Goal: Task Accomplishment & Management: Use online tool/utility

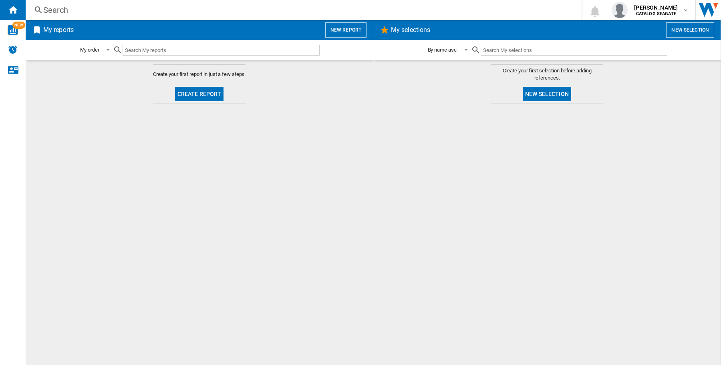
click at [98, 12] on div "Search" at bounding box center [301, 9] width 517 height 11
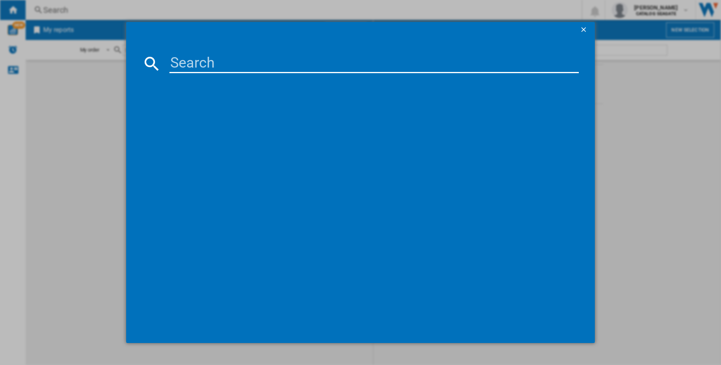
click at [231, 69] on input at bounding box center [373, 63] width 409 height 19
paste input "SEAGATE IRONWOLF PRO ST28000NT000 3.5" SATA III 28TB 7200 512MB"
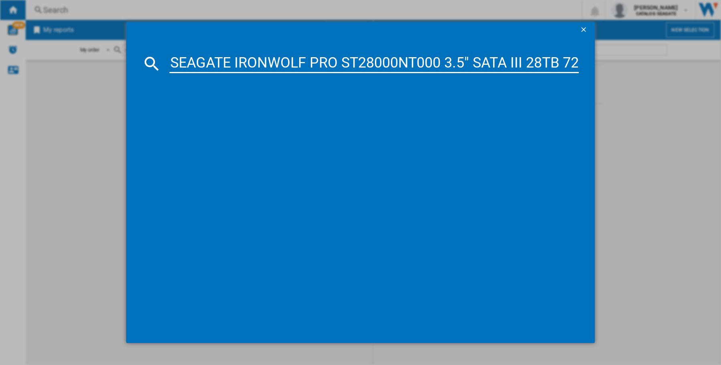
scroll to position [0, 68]
type input "SEAGATE IRONWOLF PRO ST28000NT000 3.5" SATA III 28TB 7200 512MB"
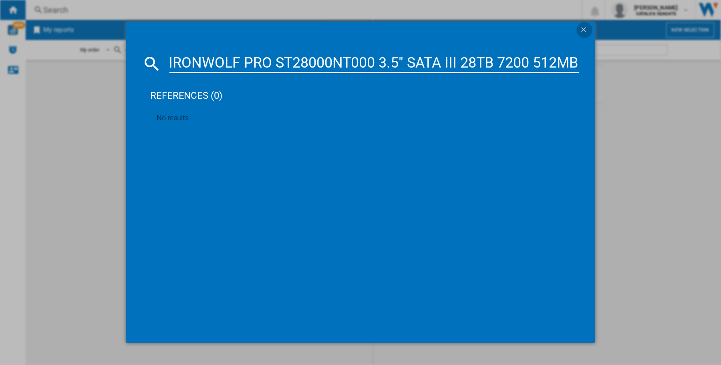
click at [582, 27] on ng-md-icon "getI18NText('BUTTONS.CLOSE_DIALOG')" at bounding box center [584, 31] width 10 height 10
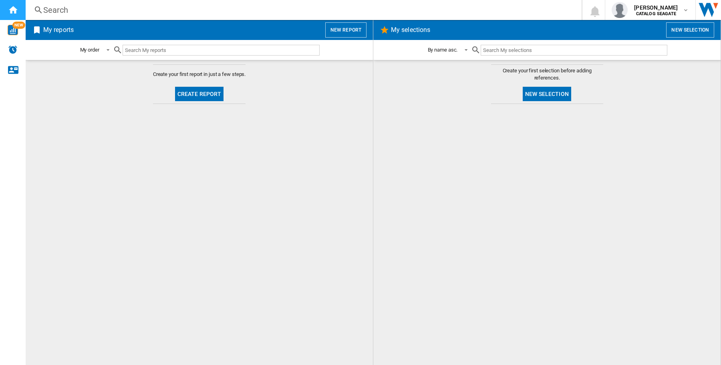
click at [18, 9] on div "Home" at bounding box center [13, 10] width 26 height 20
click at [337, 30] on button "New report" at bounding box center [345, 29] width 41 height 15
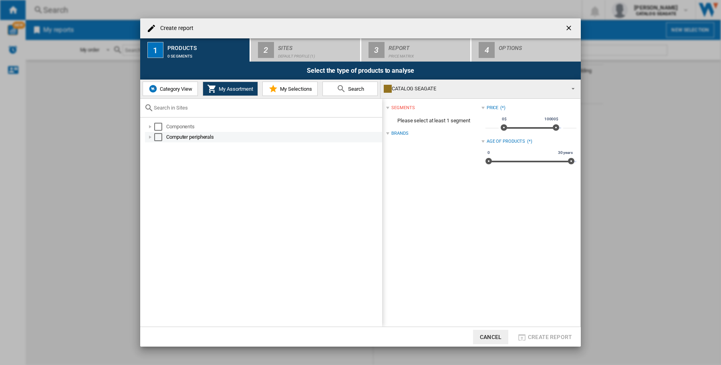
click at [156, 136] on div "Select" at bounding box center [158, 137] width 8 height 8
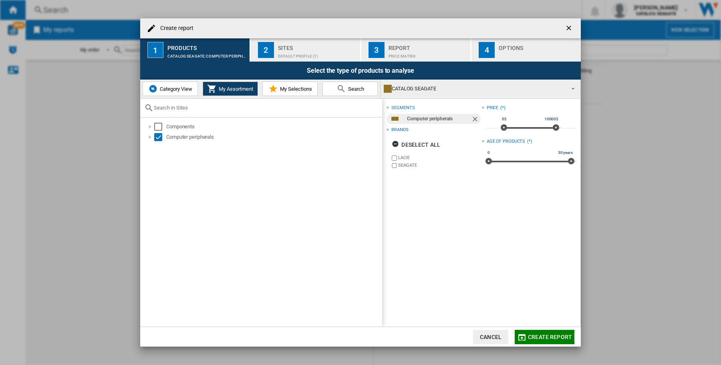
click at [291, 50] on div "Default profile (1)" at bounding box center [317, 54] width 79 height 8
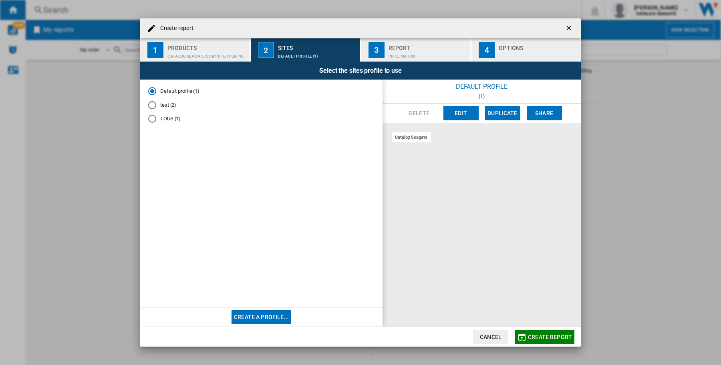
click at [165, 105] on md-radio-button "test (2)" at bounding box center [261, 105] width 226 height 8
click at [164, 116] on md-radio-button "TOUS (1)" at bounding box center [261, 119] width 226 height 8
click at [454, 112] on button "Edit" at bounding box center [460, 113] width 35 height 14
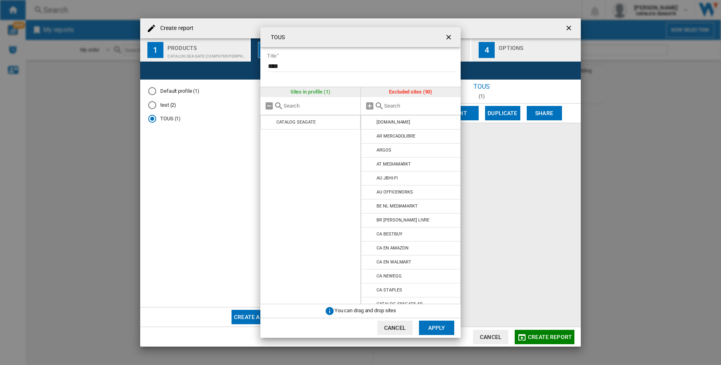
click at [386, 106] on input "text" at bounding box center [420, 106] width 73 height 6
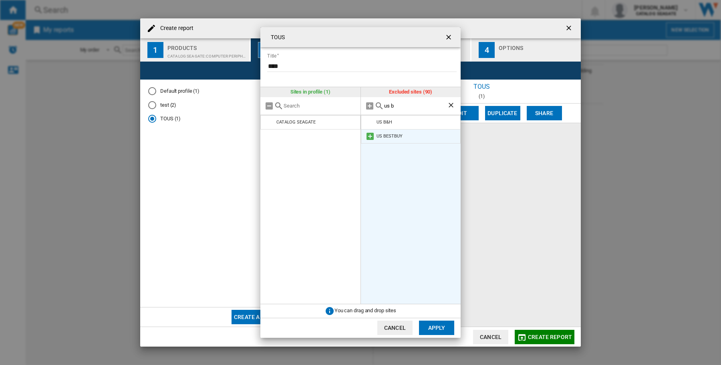
type input "us b"
click at [395, 140] on li "US BESTBUY" at bounding box center [411, 136] width 100 height 14
click at [368, 139] on md-icon at bounding box center [370, 137] width 10 height 10
click at [452, 105] on ng-md-icon "Clear search" at bounding box center [452, 106] width 10 height 10
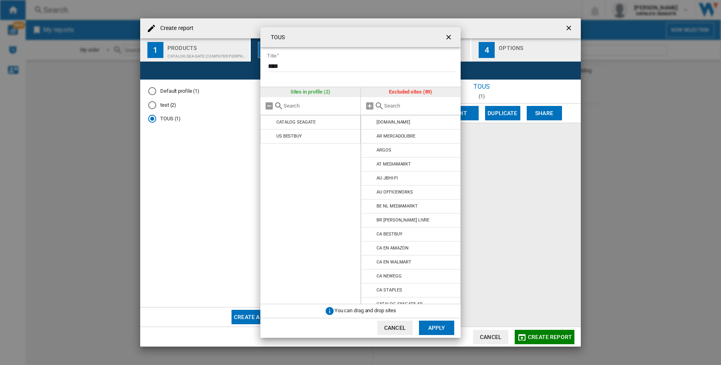
click at [404, 107] on input "text" at bounding box center [420, 106] width 73 height 6
click at [433, 329] on button "Apply" at bounding box center [436, 328] width 35 height 14
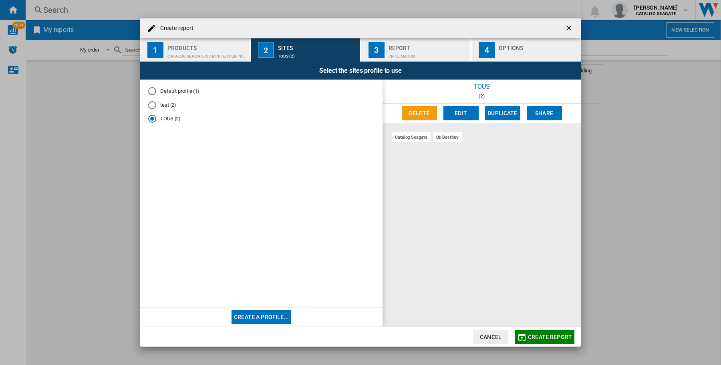
click at [169, 107] on md-radio-button "test (2)" at bounding box center [261, 105] width 226 height 8
click at [460, 113] on button "Edit" at bounding box center [460, 113] width 35 height 14
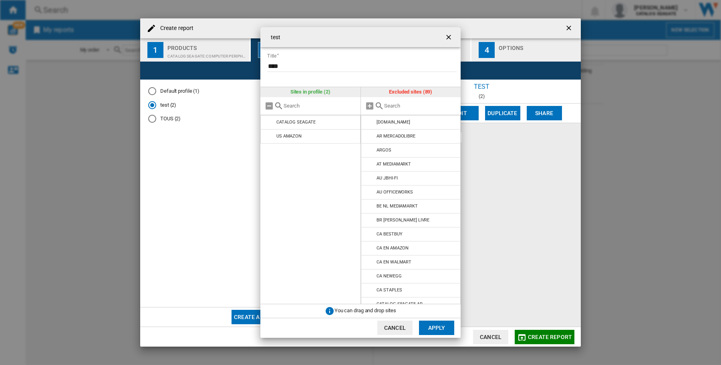
click at [390, 106] on input "{{::title}} {{::getI18NText('BUTTONS.CANCEL')}} ..." at bounding box center [420, 106] width 73 height 6
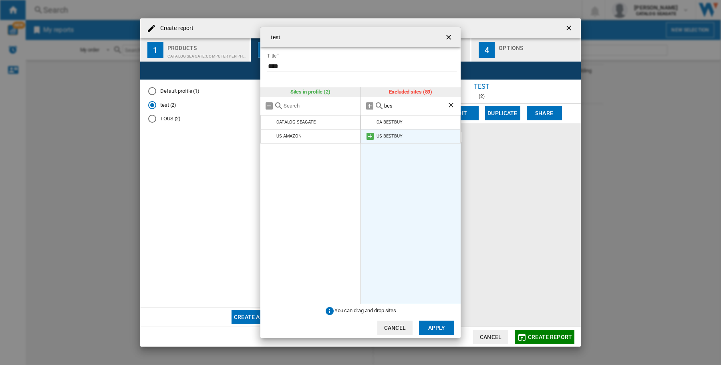
type input "bes"
click at [391, 135] on div "US BESTBUY" at bounding box center [389, 136] width 26 height 5
click at [370, 135] on md-icon "{{::title}} {{::getI18NText('BUTTONS.CANCEL')}} ..." at bounding box center [370, 137] width 10 height 10
click at [432, 329] on button "Apply" at bounding box center [436, 328] width 35 height 14
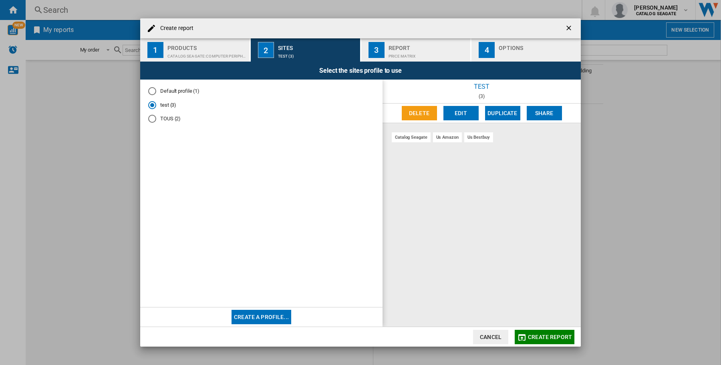
click at [163, 106] on md-radio-button "test (3)" at bounding box center [261, 105] width 226 height 8
click at [536, 337] on span "Create report" at bounding box center [550, 337] width 44 height 6
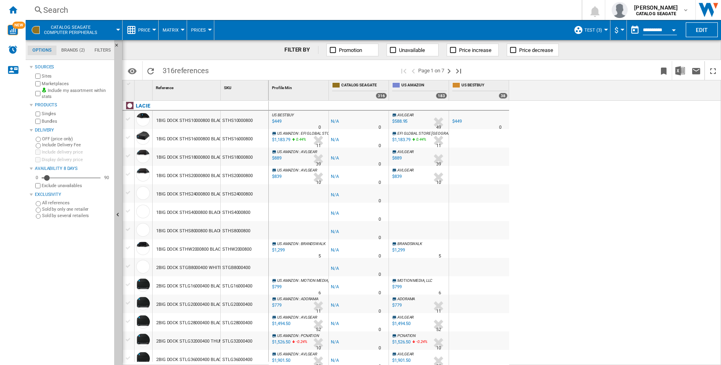
click at [125, 10] on div "Search" at bounding box center [301, 9] width 517 height 11
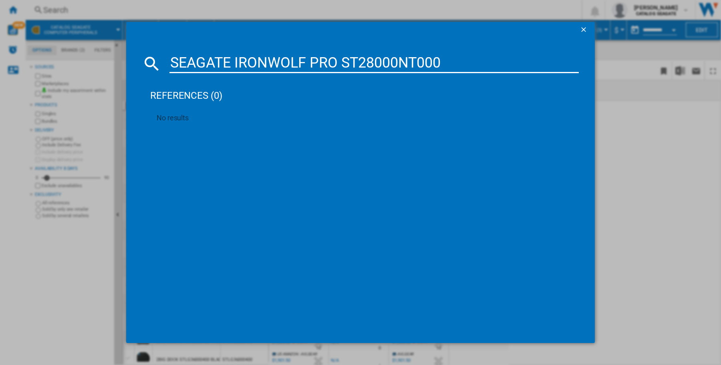
type input "SEAGATE IRONWOLF PRO ST28000NT000"
click at [181, 98] on div "references (0)" at bounding box center [364, 92] width 428 height 30
